Goal: Transaction & Acquisition: Obtain resource

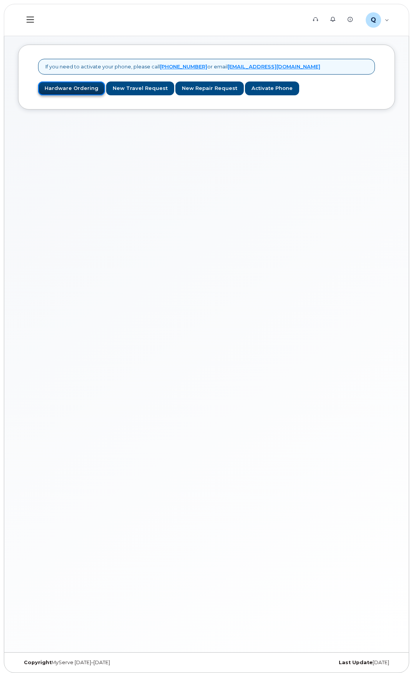
click at [61, 88] on link "Hardware Ordering" at bounding box center [71, 88] width 67 height 14
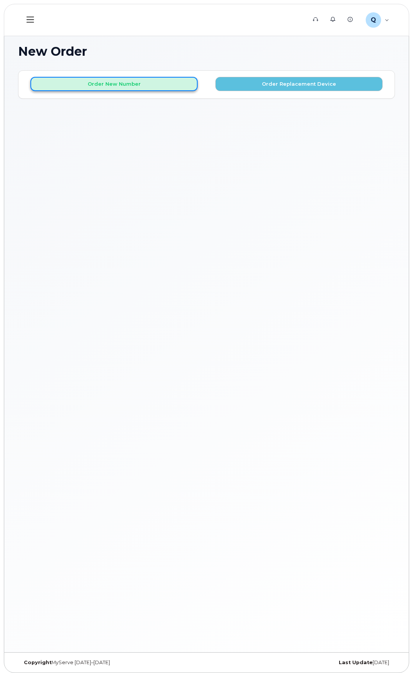
click at [158, 84] on button "Order New Number" at bounding box center [113, 84] width 167 height 14
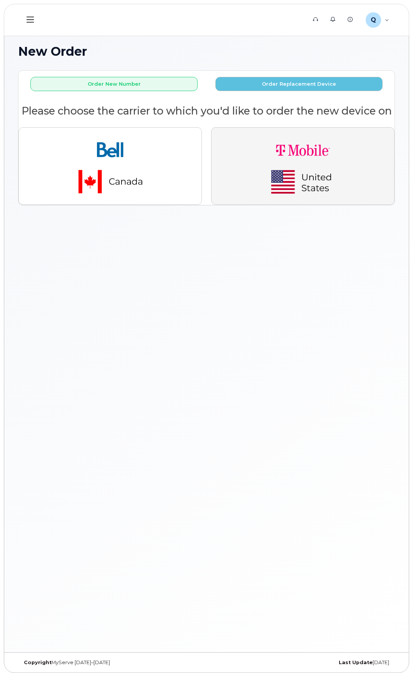
click at [289, 164] on img "button" at bounding box center [303, 166] width 108 height 65
